Goal: Find specific page/section: Find specific page/section

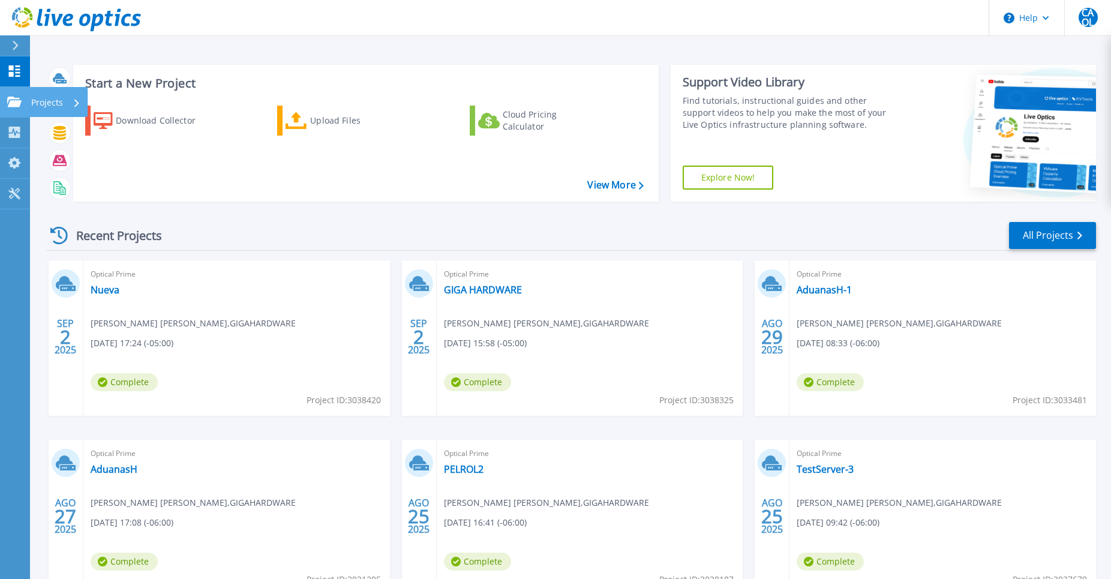
click at [39, 101] on p "Projects" at bounding box center [47, 102] width 32 height 31
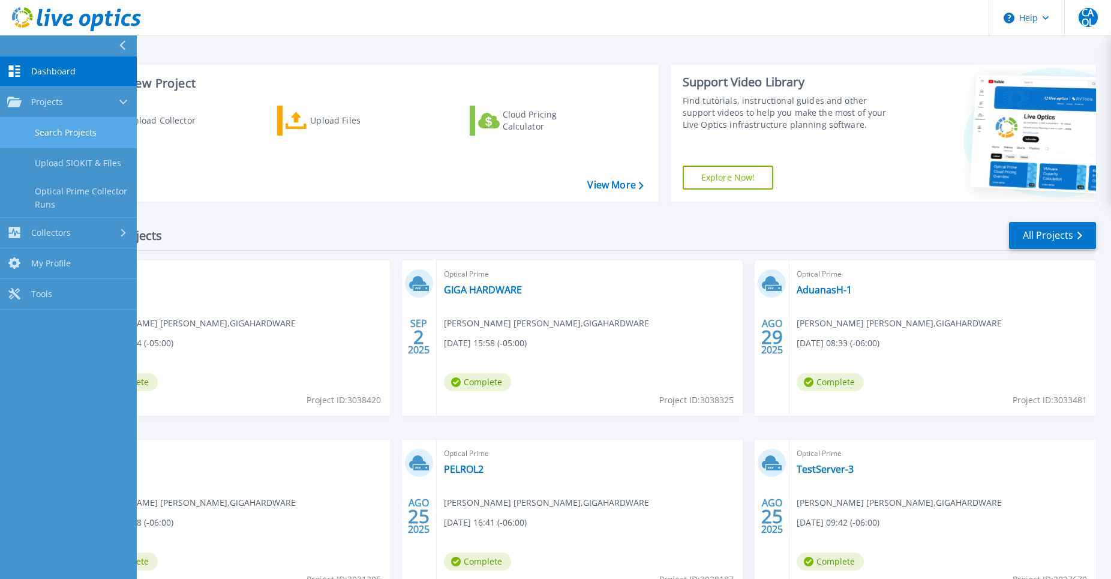
click at [86, 129] on link "Search Projects" at bounding box center [68, 133] width 137 height 31
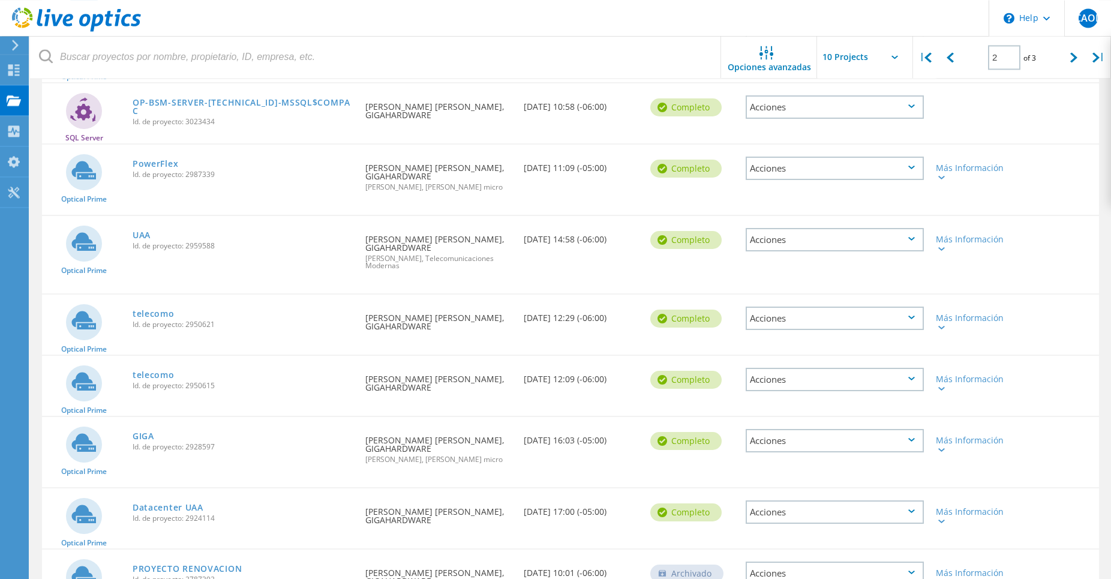
scroll to position [306, 0]
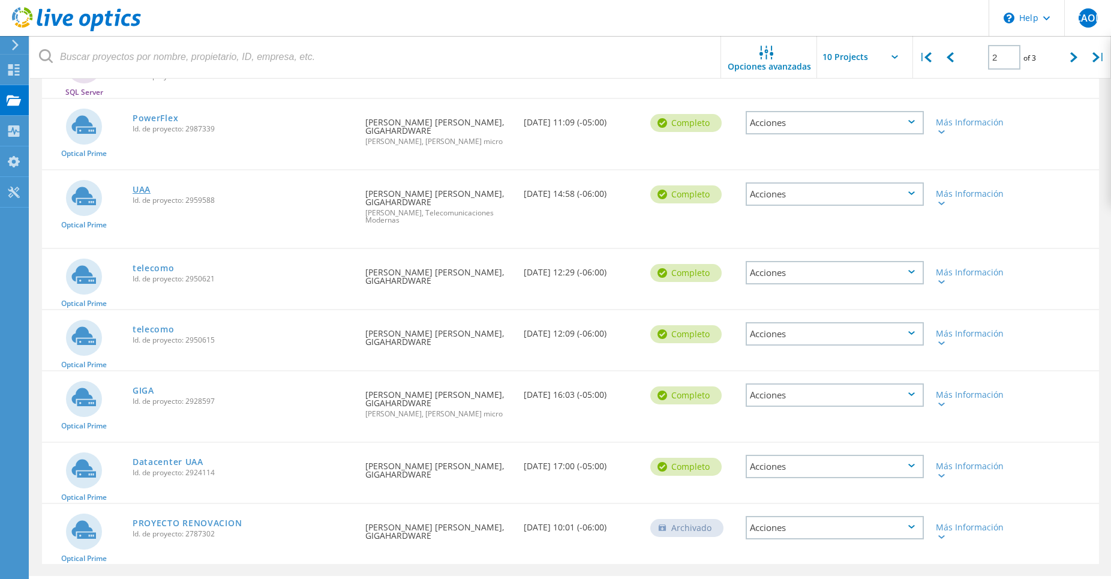
click at [143, 192] on link "UAA" at bounding box center [142, 189] width 18 height 8
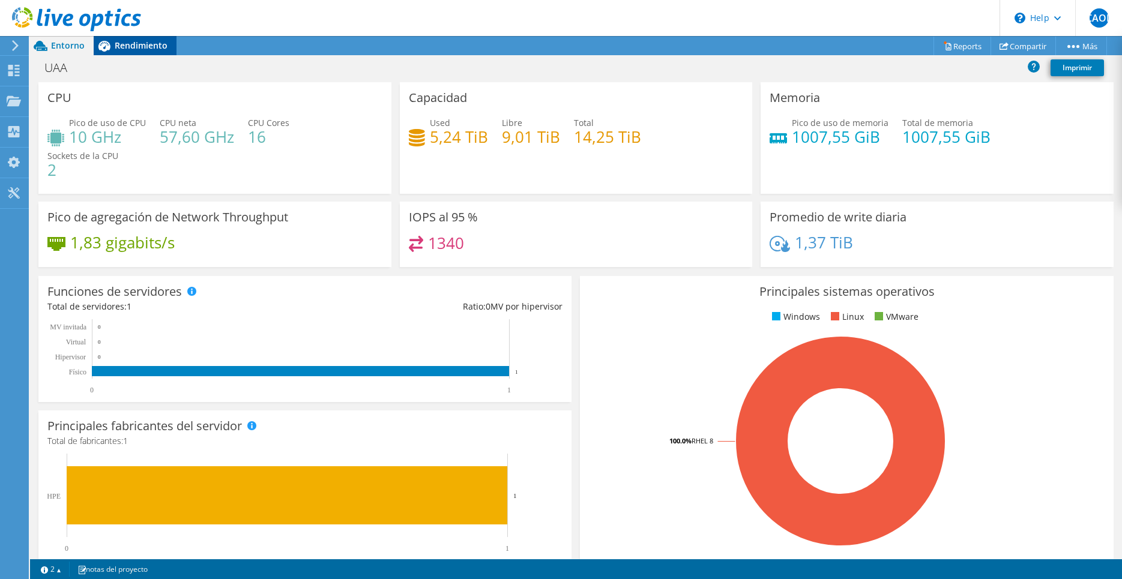
click at [148, 46] on span "Rendimiento" at bounding box center [141, 45] width 53 height 11
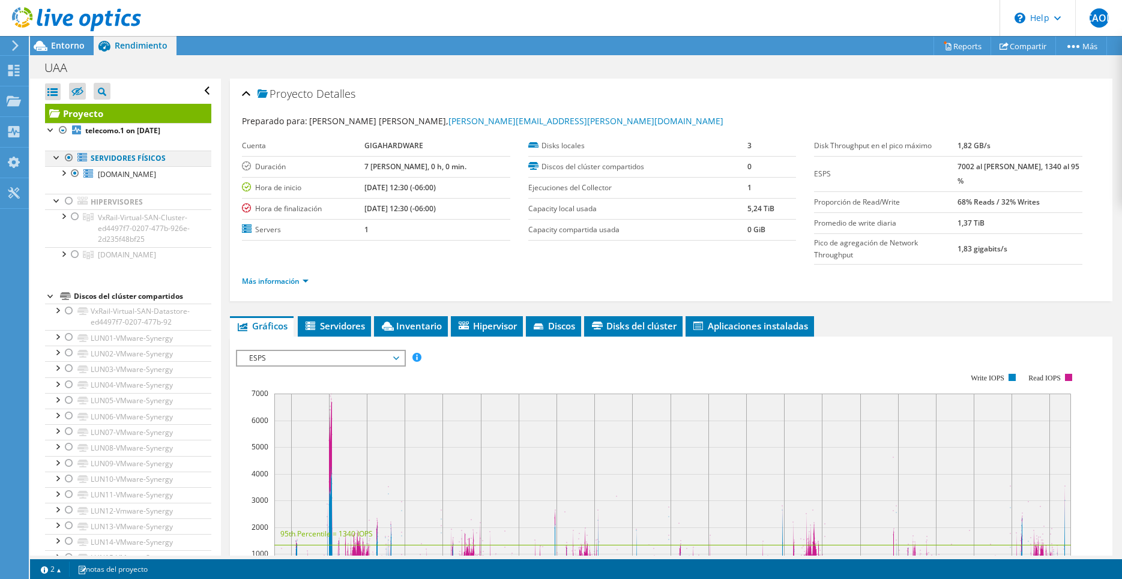
click at [69, 157] on div at bounding box center [69, 158] width 12 height 14
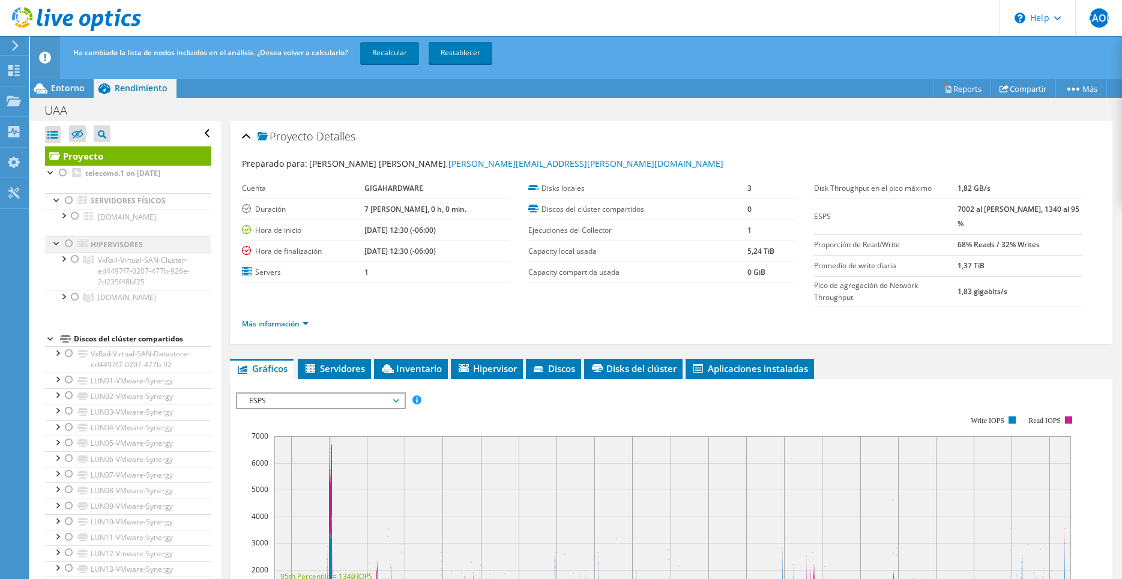
click at [70, 244] on div at bounding box center [69, 243] width 12 height 14
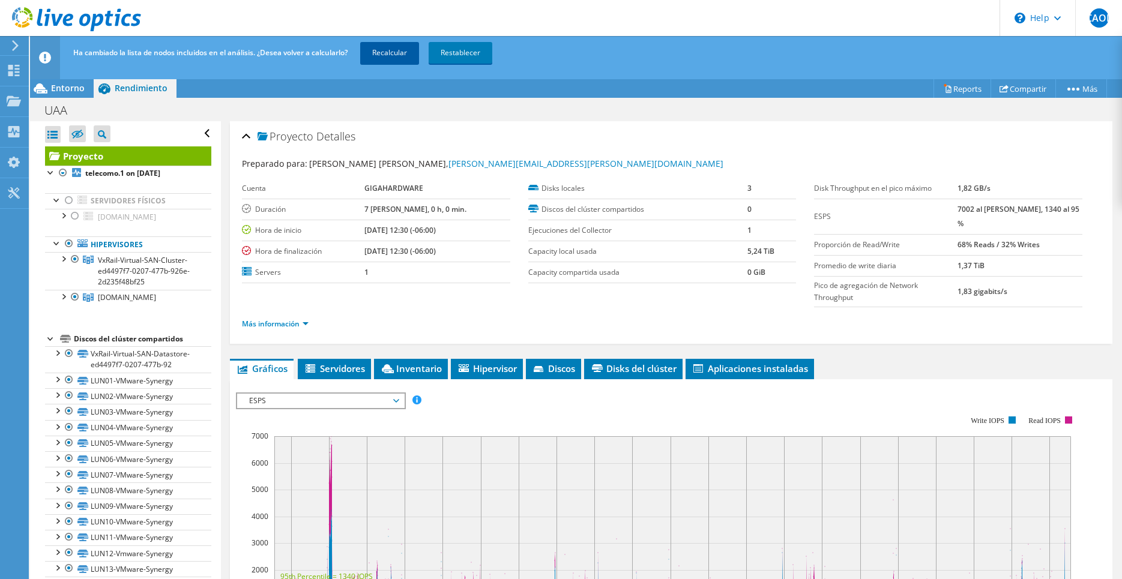
click at [397, 52] on link "Recalcular" at bounding box center [389, 53] width 59 height 22
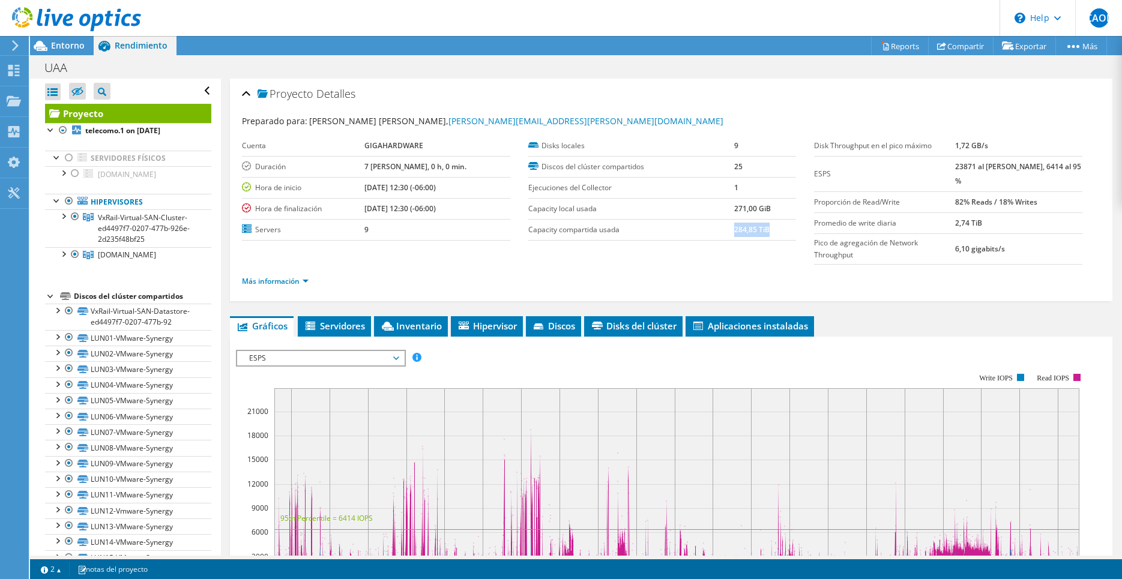
drag, startPoint x: 730, startPoint y: 230, endPoint x: 762, endPoint y: 230, distance: 31.8
click at [762, 230] on b "284,85 TiB" at bounding box center [751, 229] width 35 height 10
click at [1025, 43] on link "Exportar" at bounding box center [1024, 46] width 63 height 19
click at [964, 50] on link "Compartir" at bounding box center [960, 46] width 65 height 19
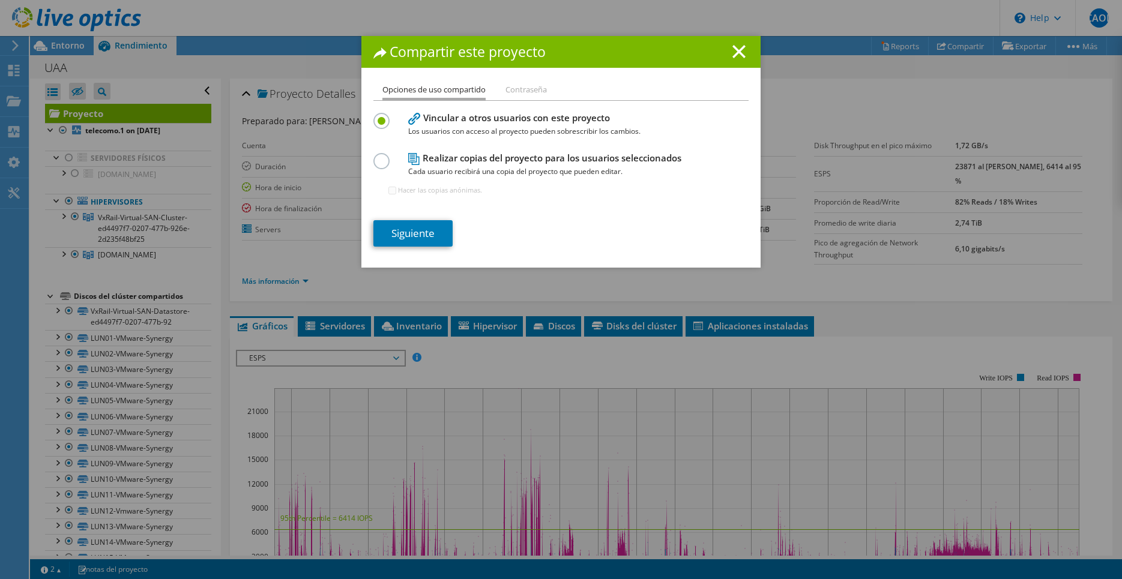
click at [744, 46] on div "Compartir este proyecto" at bounding box center [560, 52] width 399 height 32
click at [736, 47] on icon at bounding box center [738, 51] width 13 height 13
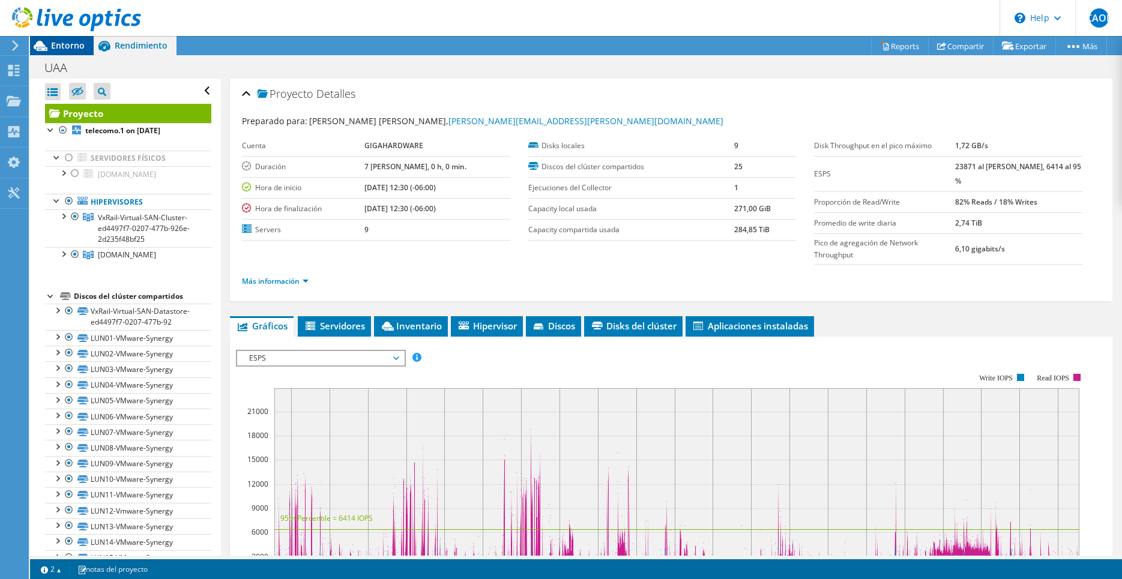
click at [86, 48] on div "Entorno" at bounding box center [62, 45] width 64 height 19
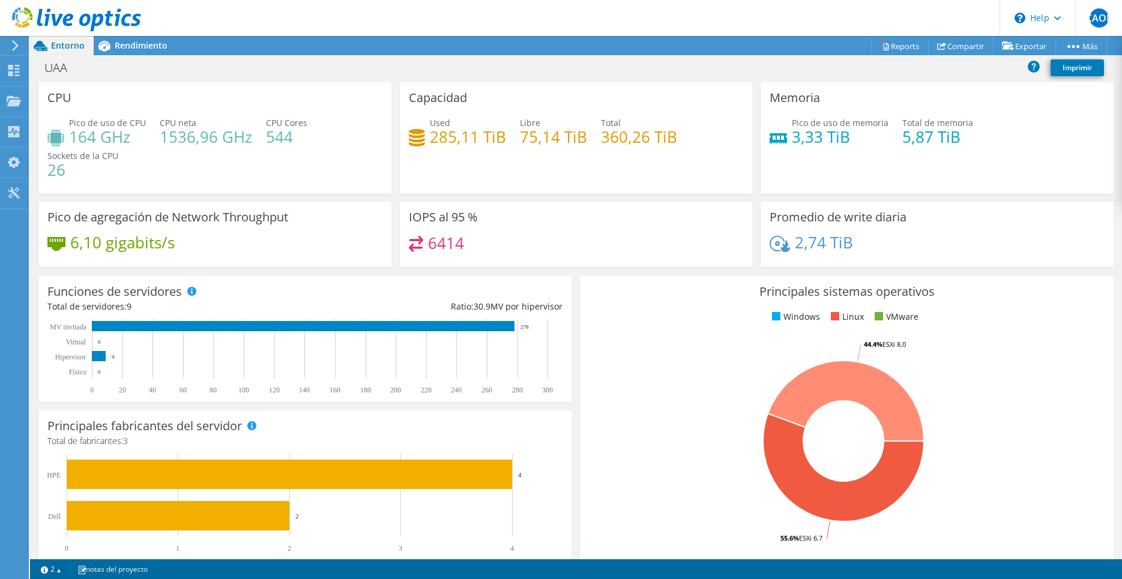
scroll to position [255, 0]
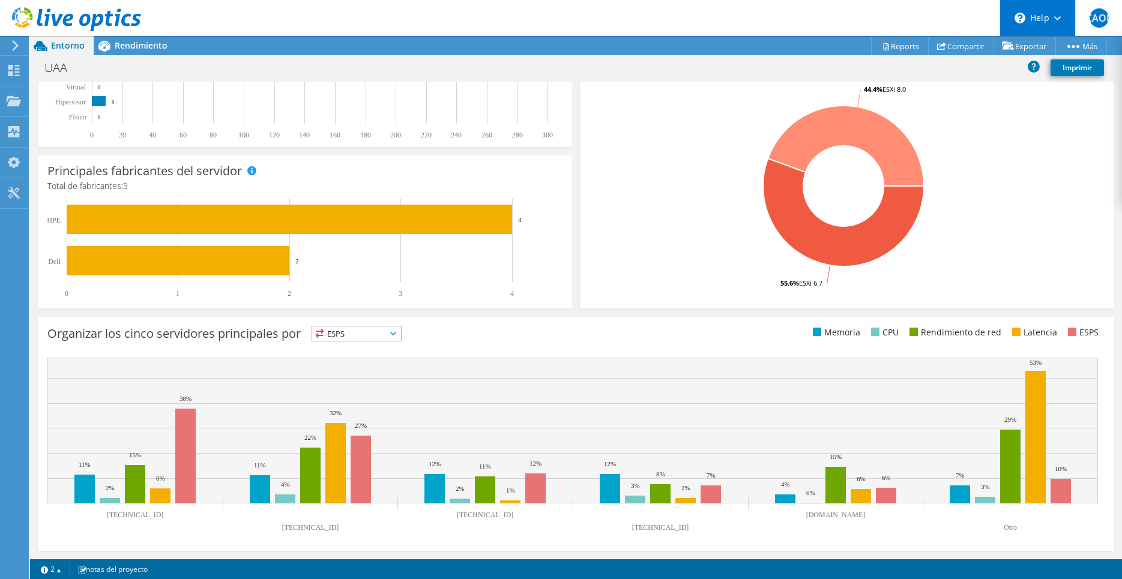
click at [1044, 6] on div "\n Help" at bounding box center [1037, 18] width 76 height 36
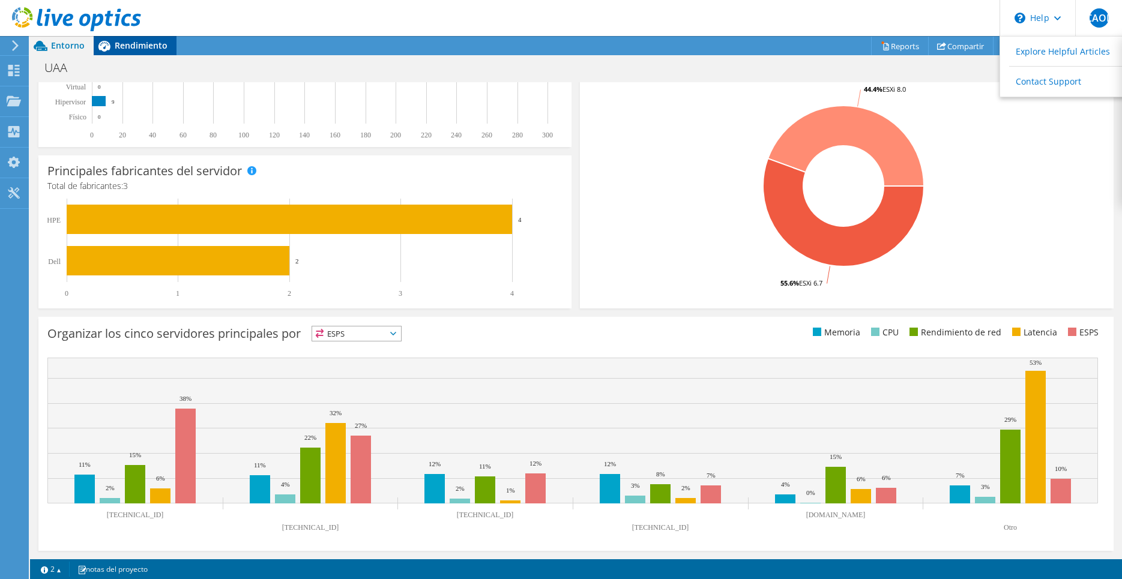
click at [129, 42] on span "Rendimiento" at bounding box center [141, 45] width 53 height 11
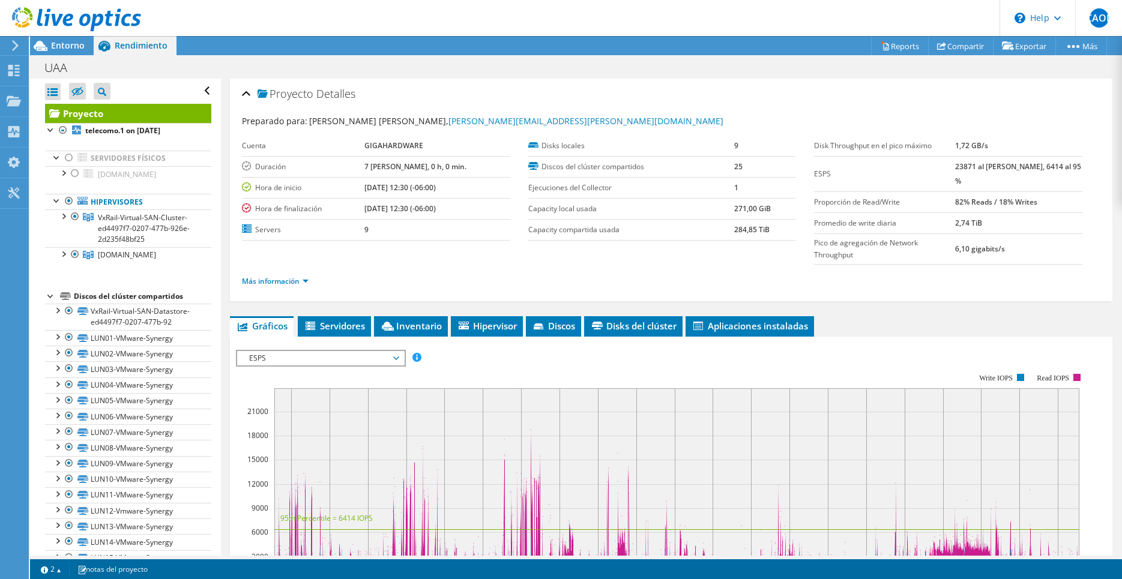
scroll to position [0, 0]
click at [12, 192] on use at bounding box center [13, 192] width 11 height 11
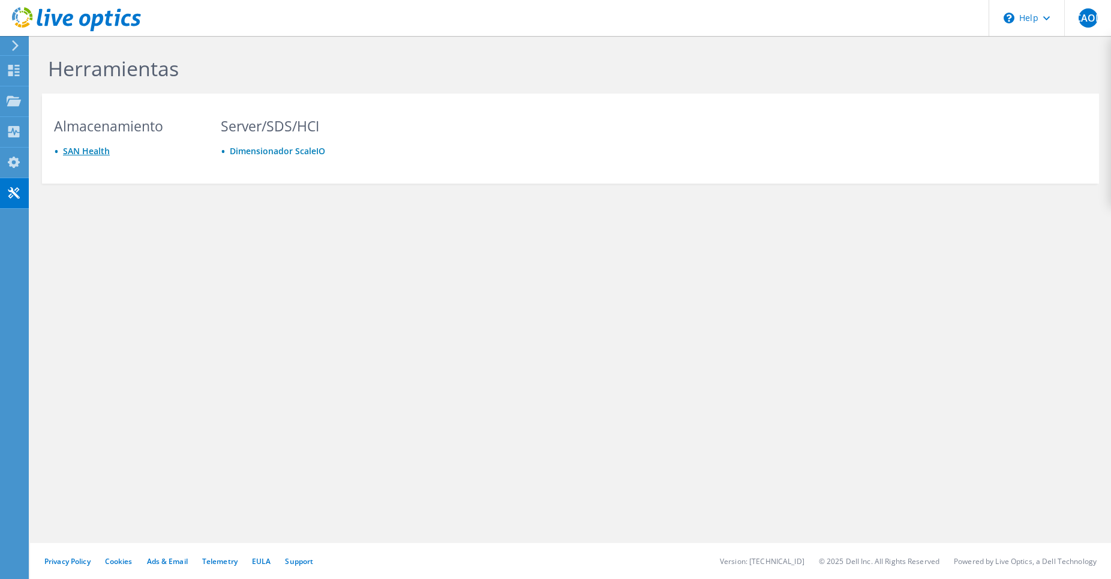
click at [91, 146] on link "SAN Health" at bounding box center [86, 150] width 47 height 11
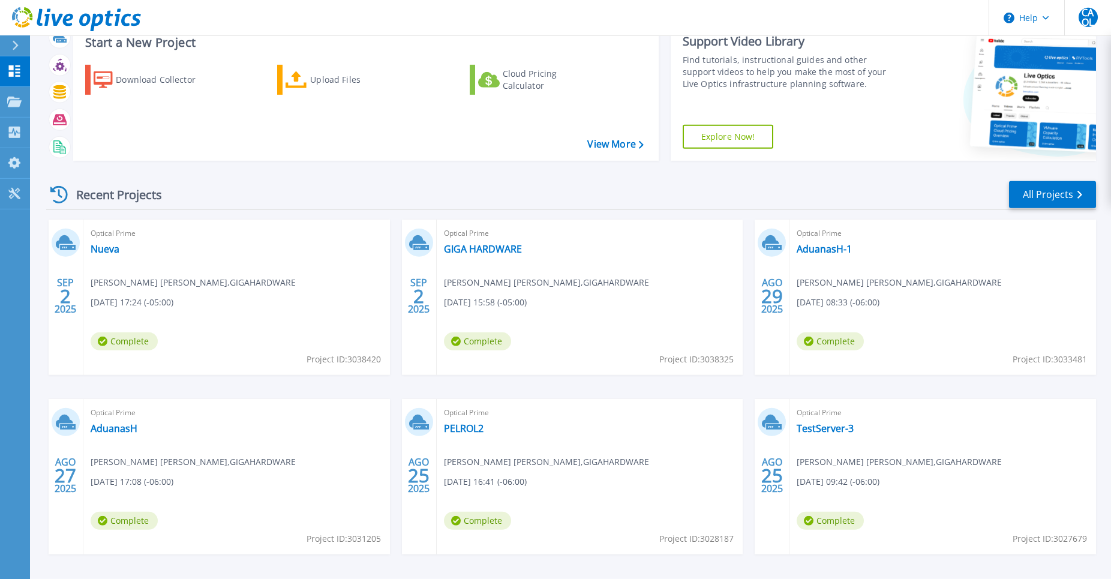
scroll to position [86, 0]
